Goal: Download file/media

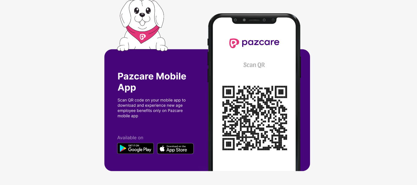
scroll to position [1, 0]
